Goal: Information Seeking & Learning: Understand process/instructions

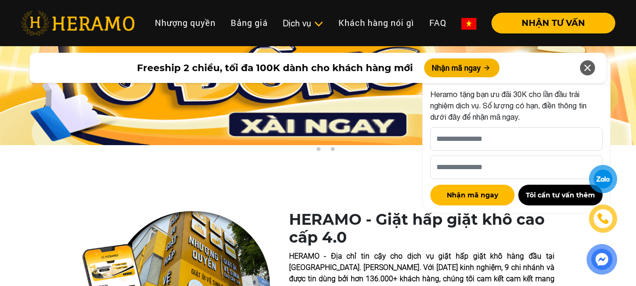
scroll to position [188, 0]
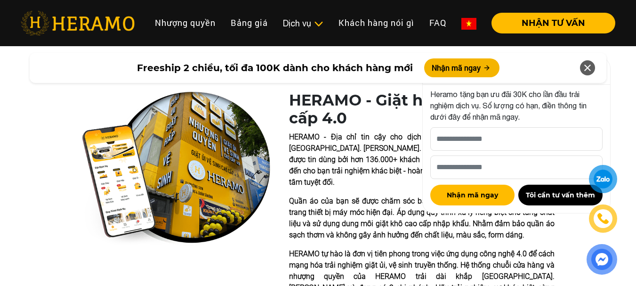
click at [589, 66] on icon at bounding box center [587, 67] width 11 height 17
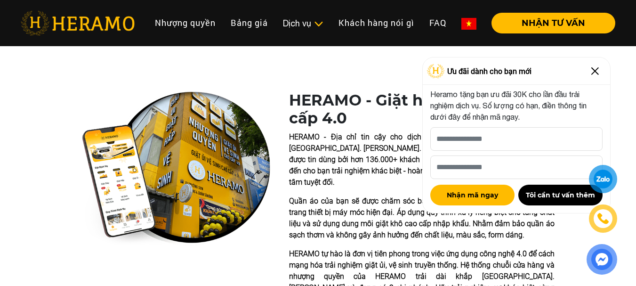
click at [593, 72] on img at bounding box center [594, 71] width 15 height 15
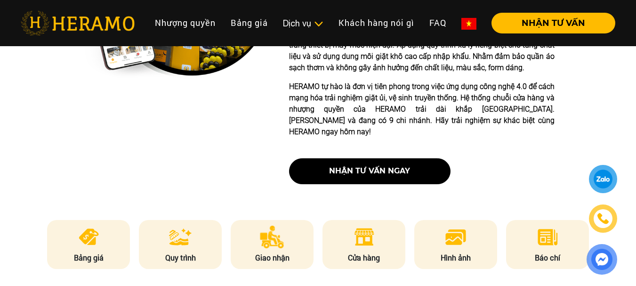
scroll to position [424, 0]
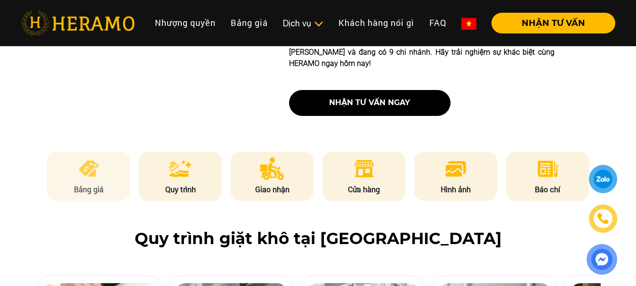
click at [85, 157] on img at bounding box center [88, 168] width 23 height 23
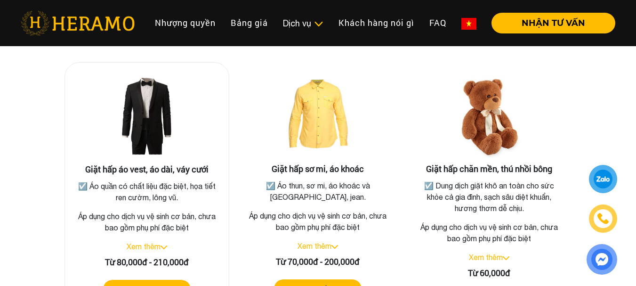
scroll to position [1783, 0]
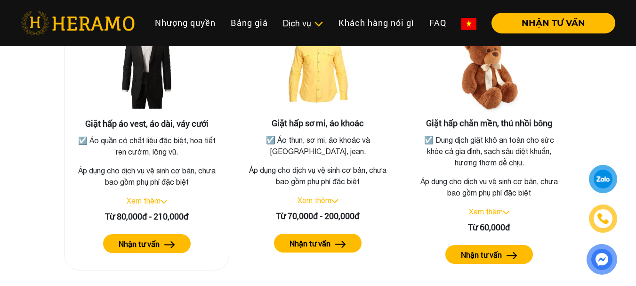
click at [157, 196] on link "Xem thêm" at bounding box center [144, 200] width 34 height 8
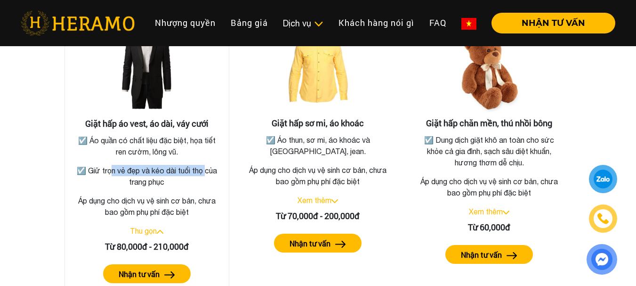
drag, startPoint x: 108, startPoint y: 156, endPoint x: 224, endPoint y: 164, distance: 116.1
click at [230, 160] on div "Giặt hấp áo vest, áo dài, váy cưới ☑️ Áo quần có chất liệu đặc biệt, họa tiết r…" at bounding box center [318, 290] width 537 height 604
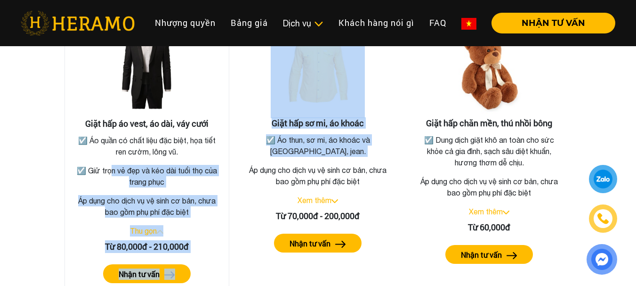
click at [193, 195] on p "Áp dụng cho dịch vụ vệ sinh cơ bản, chưa bao gồm phụ phí đặc biệt" at bounding box center [146, 206] width 149 height 23
click at [140, 195] on p "Áp dụng cho dịch vụ vệ sinh cơ bản, chưa bao gồm phụ phí đặc biệt" at bounding box center [146, 206] width 149 height 23
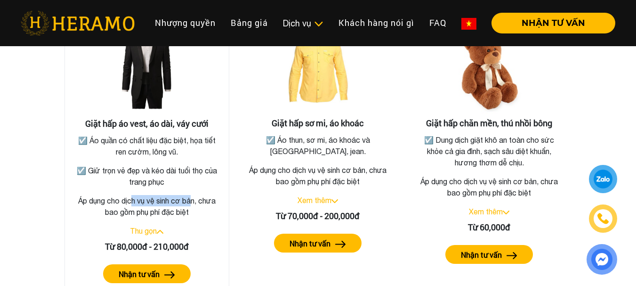
drag, startPoint x: 130, startPoint y: 189, endPoint x: 224, endPoint y: 190, distance: 93.7
click at [216, 195] on p "Áp dụng cho dịch vụ vệ sinh cơ bản, chưa bao gồm phụ phí đặc biệt" at bounding box center [146, 206] width 149 height 23
click at [211, 201] on p "Áp dụng cho dịch vụ vệ sinh cơ bản, chưa bao gồm phụ phí đặc biệt" at bounding box center [146, 206] width 149 height 23
drag, startPoint x: 136, startPoint y: 129, endPoint x: 205, endPoint y: 141, distance: 69.8
click at [204, 135] on p "☑️ Áo quần có chất liệu đặc biệt, họa tiết ren cườm, lông vũ." at bounding box center [146, 146] width 145 height 23
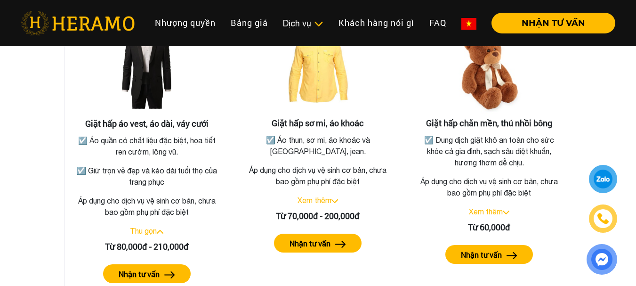
click at [205, 144] on p "☑️ Áo quần có chất liệu đặc biệt, họa tiết ren cườm, lông vũ." at bounding box center [146, 146] width 145 height 23
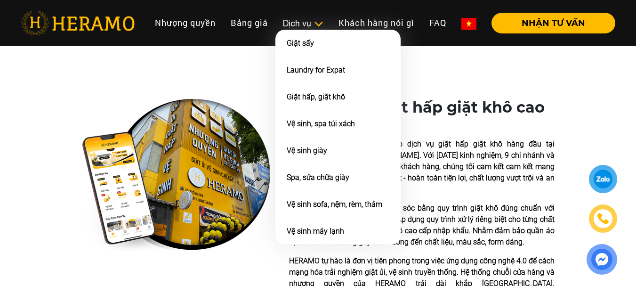
scroll to position [0, 0]
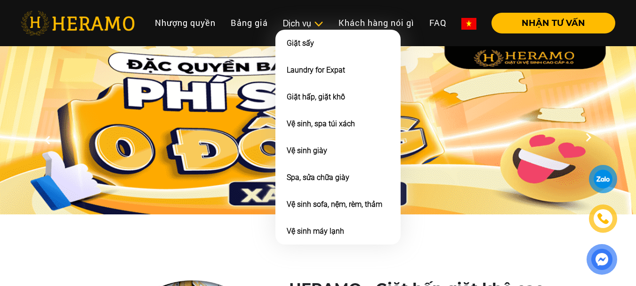
click at [308, 22] on div "Dịch vụ" at bounding box center [303, 23] width 40 height 13
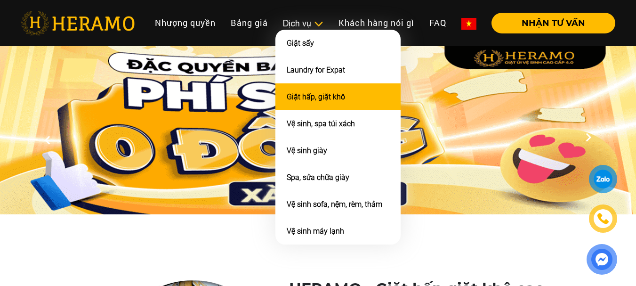
click at [313, 96] on link "Giặt hấp, giặt khô" at bounding box center [316, 96] width 58 height 9
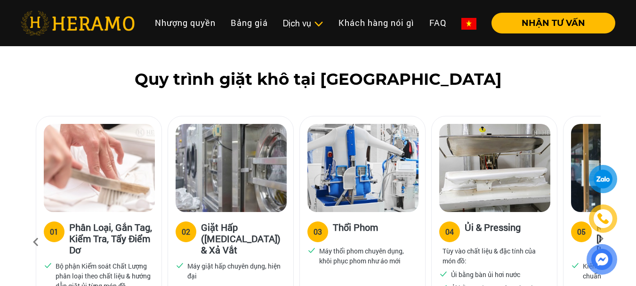
click at [0, 204] on div "Quy trình giặt khô tại [GEOGRAPHIC_DATA] 01 Phân Loại, Gắn Tag, Kiểm Tra, Tẩy Đ…" at bounding box center [318, 219] width 636 height 298
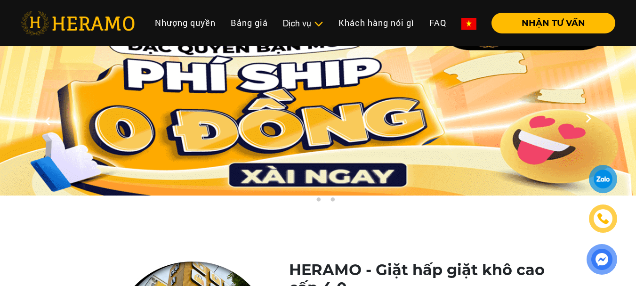
scroll to position [18, 0]
